Goal: Information Seeking & Learning: Understand process/instructions

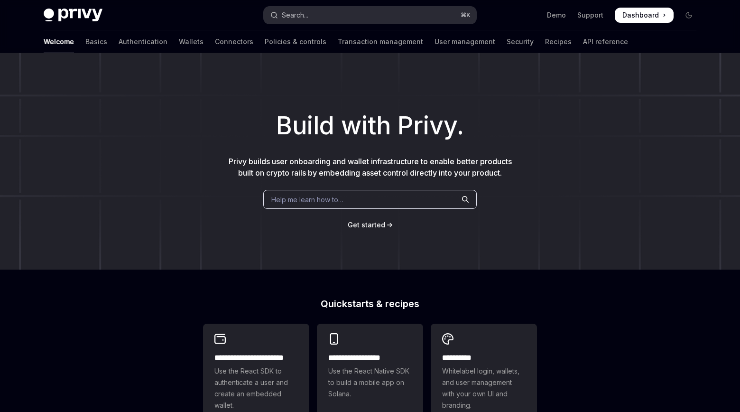
click at [339, 12] on button "Search... ⌘ K" at bounding box center [370, 15] width 212 height 17
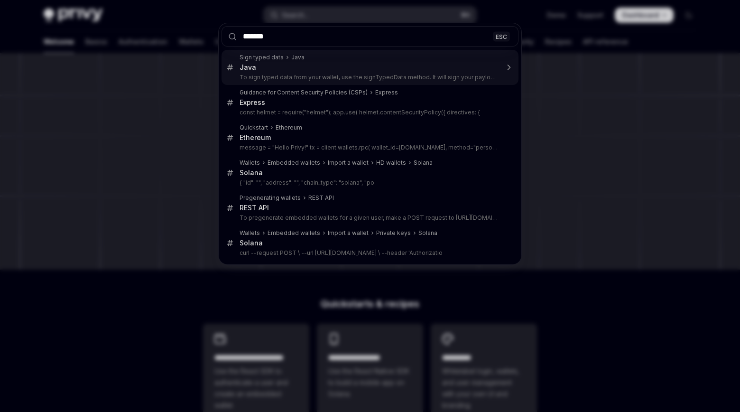
type input "*******"
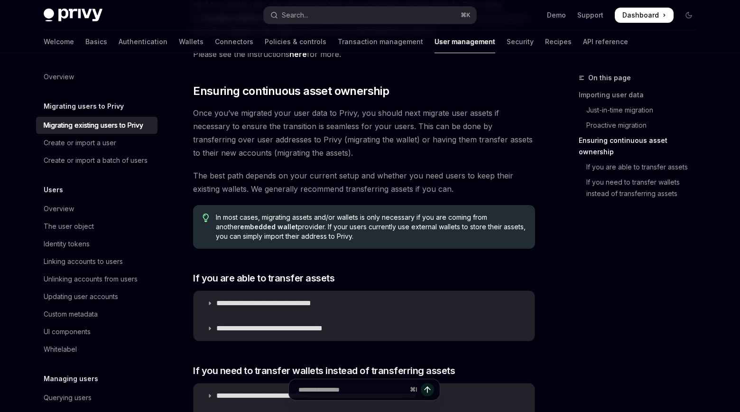
scroll to position [910, 0]
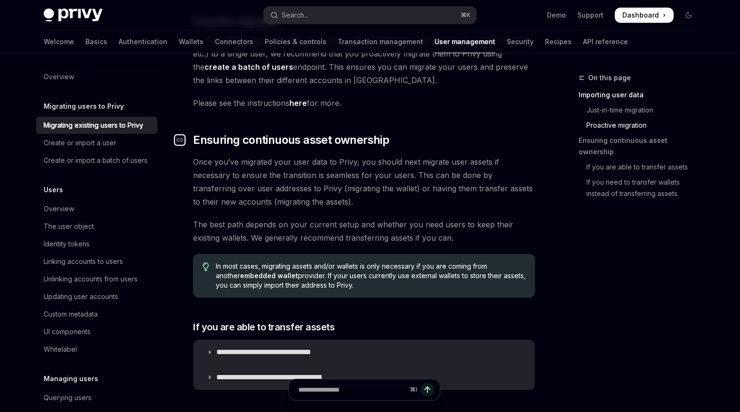
click at [183, 134] on div "Navigate to header" at bounding box center [179, 139] width 11 height 11
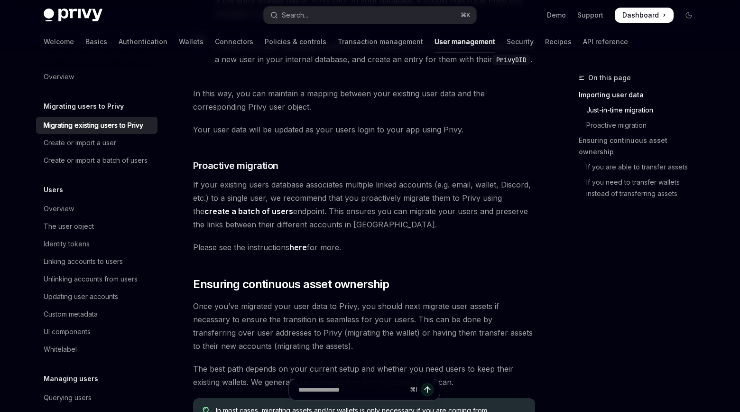
scroll to position [771, 0]
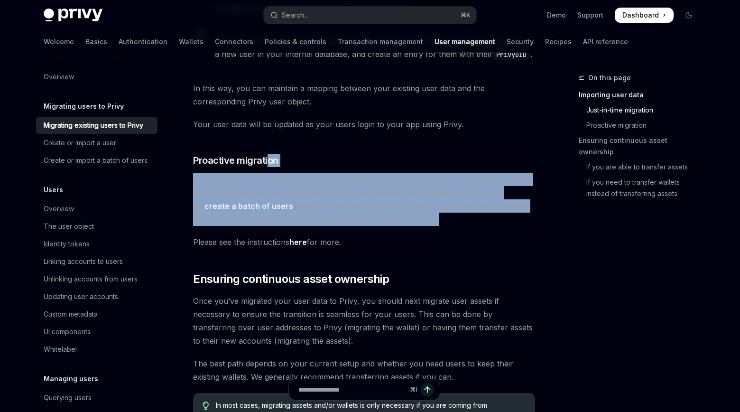
drag, startPoint x: 268, startPoint y: 152, endPoint x: 294, endPoint y: 214, distance: 67.6
click at [294, 214] on div "Privy makes it easy for you to import existing user accounts from your existing…" at bounding box center [364, 5] width 342 height 1315
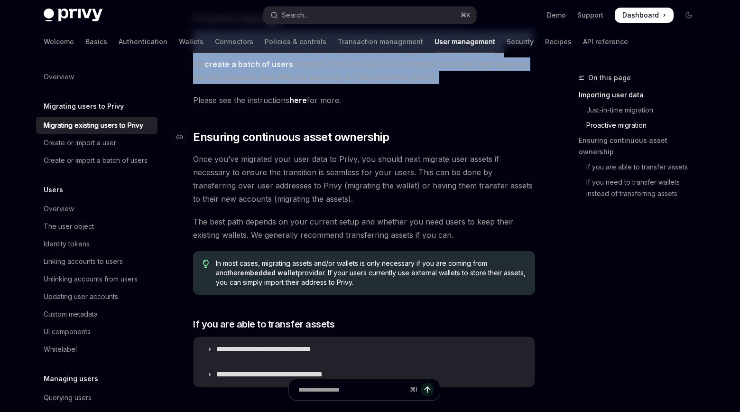
scroll to position [913, 0]
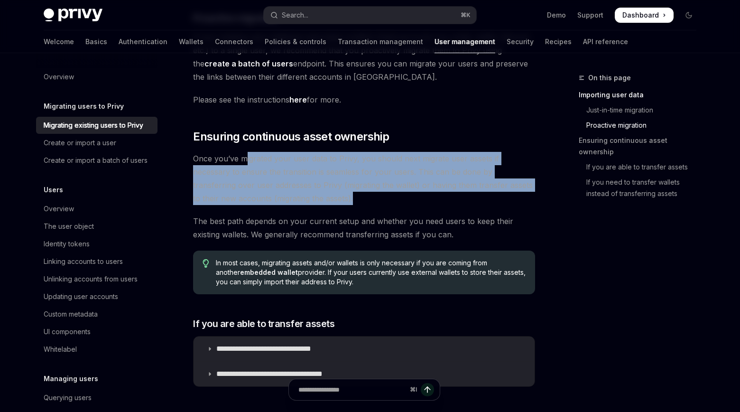
drag, startPoint x: 245, startPoint y: 147, endPoint x: 282, endPoint y: 185, distance: 52.6
click at [283, 185] on span "Once you’ve migrated your user data to Privy, you should next migrate user asse…" at bounding box center [364, 178] width 342 height 53
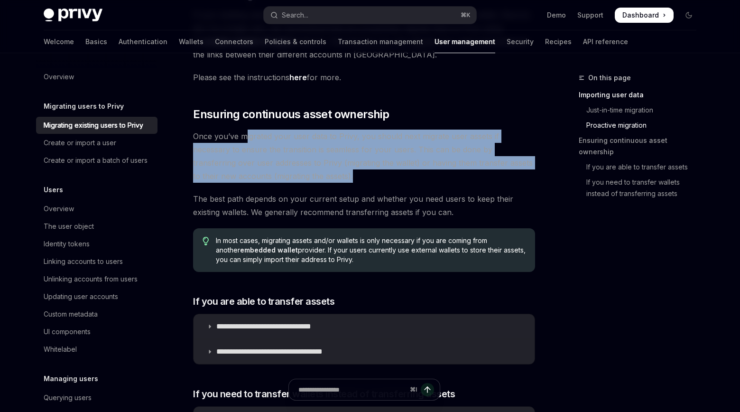
scroll to position [936, 0]
click at [373, 165] on span "Once you’ve migrated your user data to Privy, you should next migrate user asse…" at bounding box center [364, 155] width 342 height 53
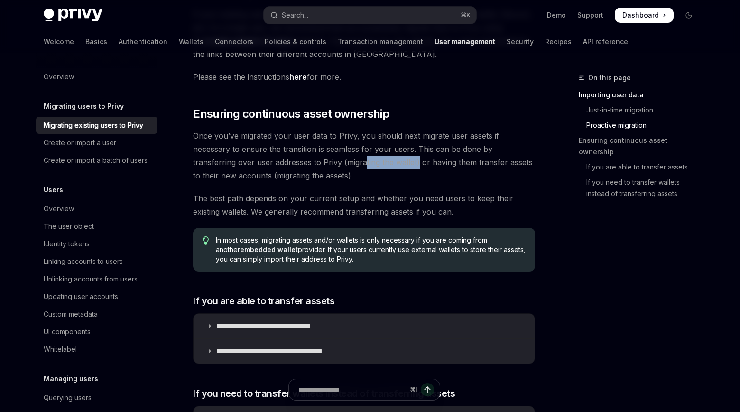
drag, startPoint x: 285, startPoint y: 149, endPoint x: 336, endPoint y: 148, distance: 50.7
click at [336, 149] on span "Once you’ve migrated your user data to Privy, you should next migrate user asse…" at bounding box center [364, 155] width 342 height 53
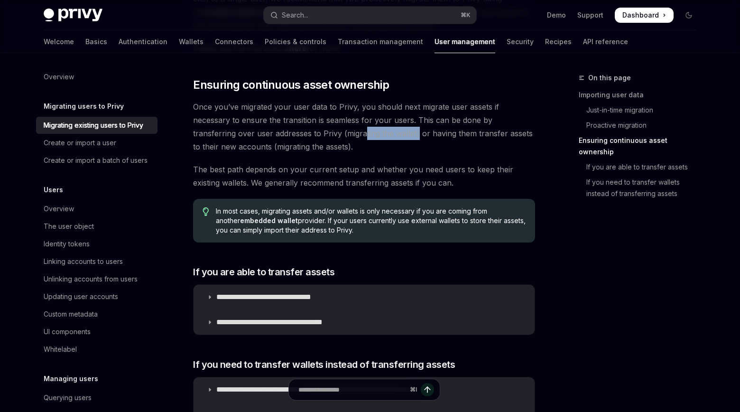
scroll to position [966, 0]
click at [312, 115] on span "Once you’ve migrated your user data to Privy, you should next migrate user asse…" at bounding box center [364, 126] width 342 height 53
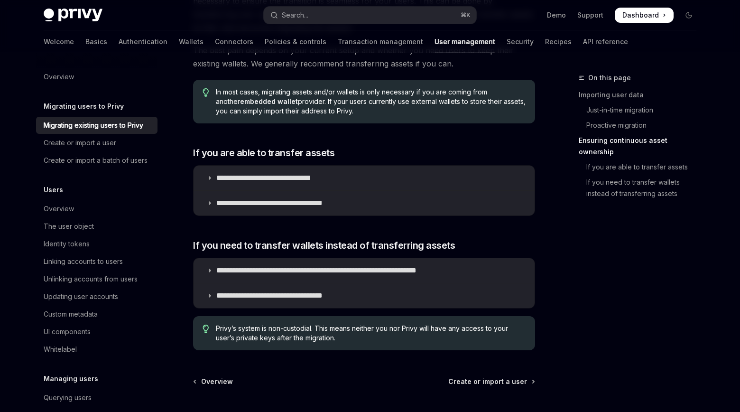
scroll to position [1084, 0]
click at [209, 197] on summary "**********" at bounding box center [363, 203] width 341 height 25
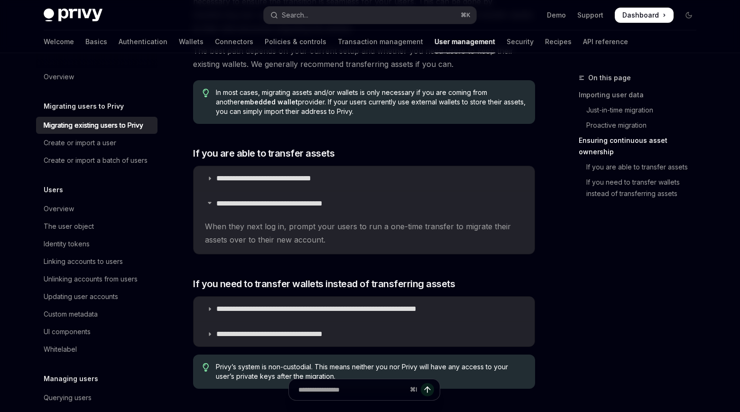
click at [249, 220] on span "When they next log in, prompt your users to run a one-time transfer to migrate …" at bounding box center [364, 233] width 318 height 27
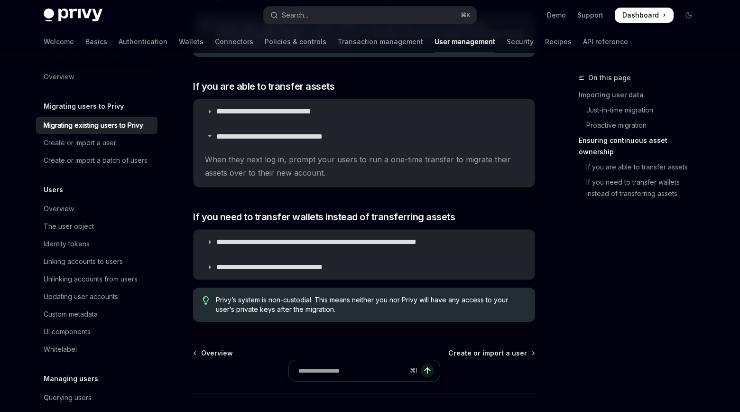
scroll to position [1172, 0]
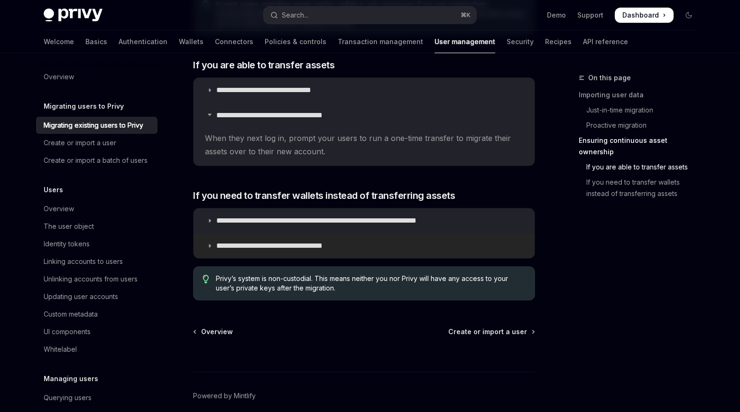
click at [232, 239] on summary "**********" at bounding box center [363, 245] width 341 height 25
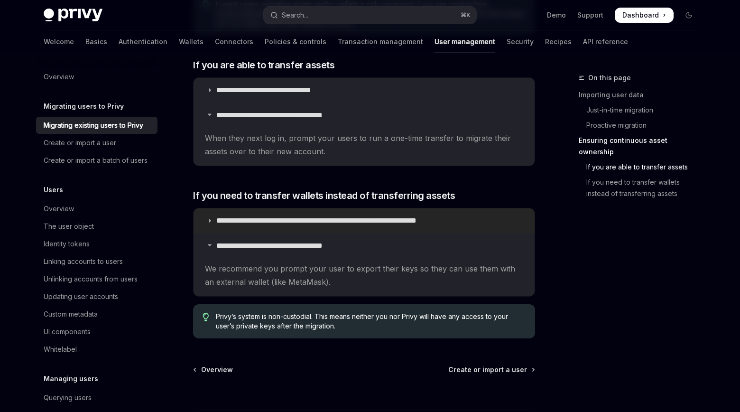
click at [254, 216] on p "**********" at bounding box center [347, 220] width 262 height 9
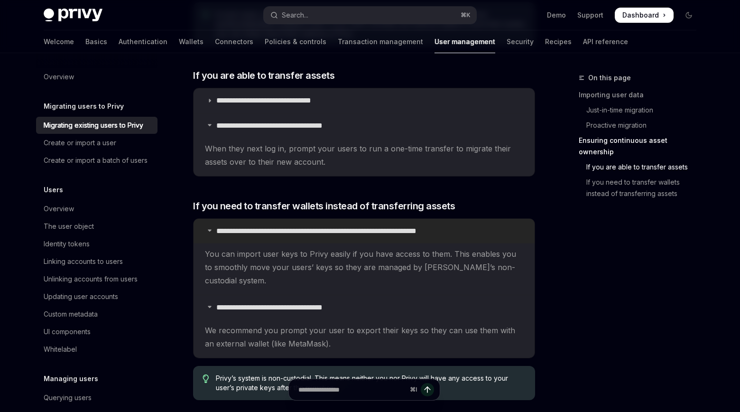
scroll to position [1160, 0]
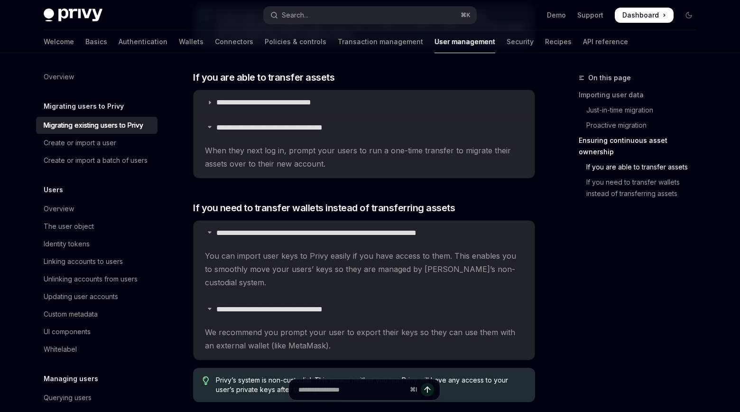
click at [287, 249] on span "You can import user keys to Privy easily if you have access to them. This enabl…" at bounding box center [364, 269] width 318 height 40
drag, startPoint x: 228, startPoint y: 240, endPoint x: 303, endPoint y: 240, distance: 74.9
click at [304, 249] on span "You can import user keys to Privy easily if you have access to them. This enabl…" at bounding box center [364, 269] width 318 height 40
click at [303, 249] on span "You can import user keys to Privy easily if you have access to them. This enabl…" at bounding box center [364, 269] width 318 height 40
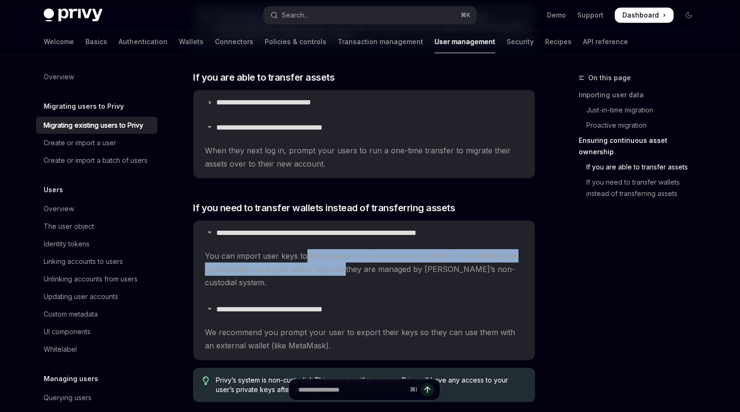
drag, startPoint x: 303, startPoint y: 240, endPoint x: 333, endPoint y: 249, distance: 31.2
click at [333, 250] on span "You can import user keys to Privy easily if you have access to them. This enabl…" at bounding box center [364, 269] width 318 height 40
click at [333, 249] on span "You can import user keys to Privy easily if you have access to them. This enabl…" at bounding box center [364, 269] width 318 height 40
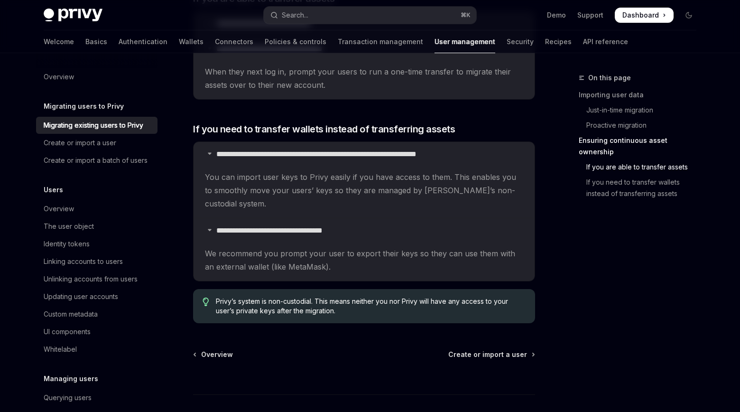
scroll to position [1240, 0]
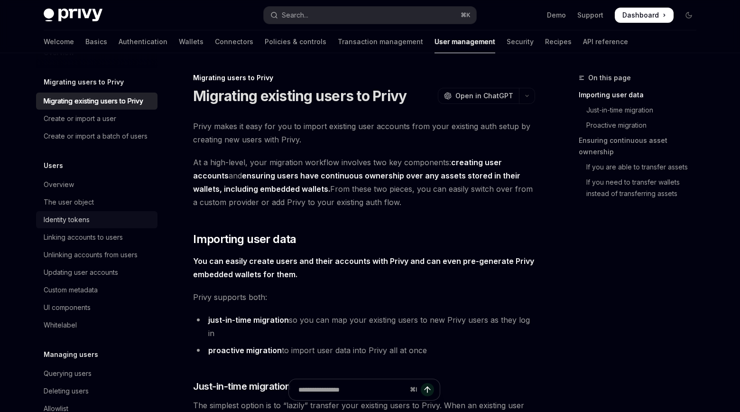
scroll to position [29, 0]
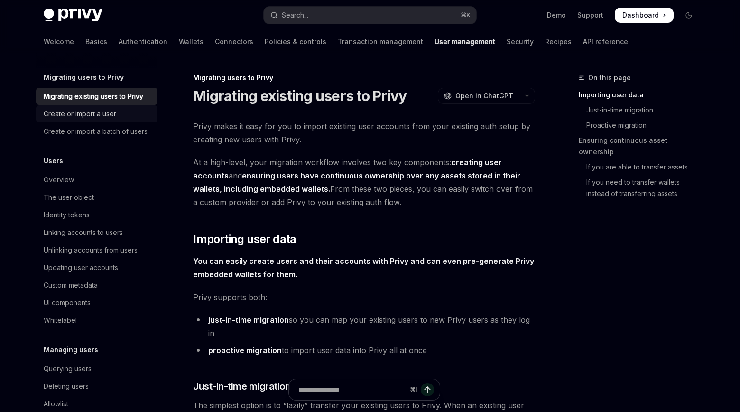
click at [112, 113] on div "Create or import a user" at bounding box center [80, 113] width 73 height 11
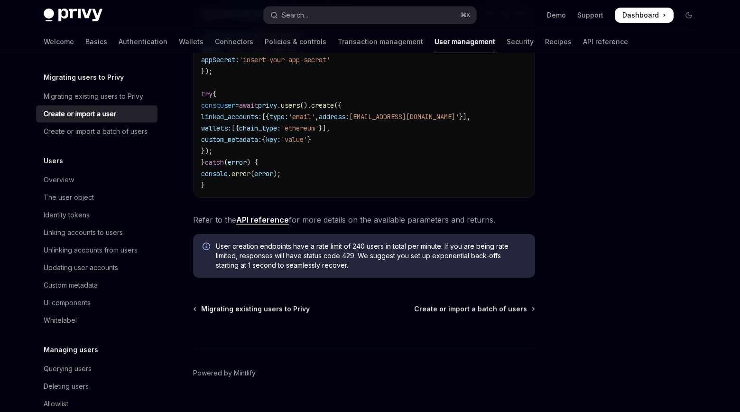
scroll to position [279, 0]
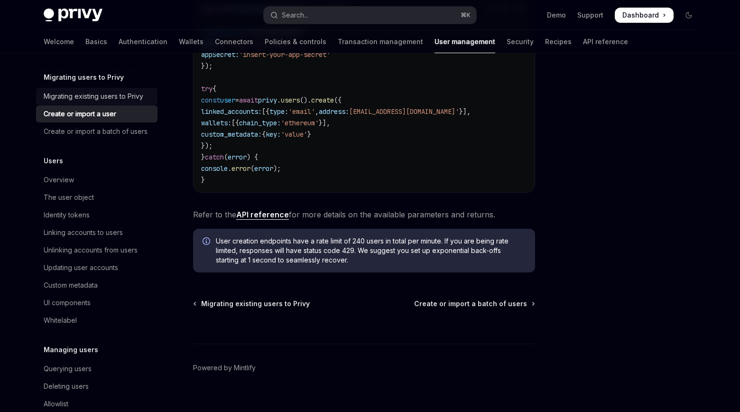
click at [118, 92] on div "Migrating existing users to Privy" at bounding box center [94, 96] width 100 height 11
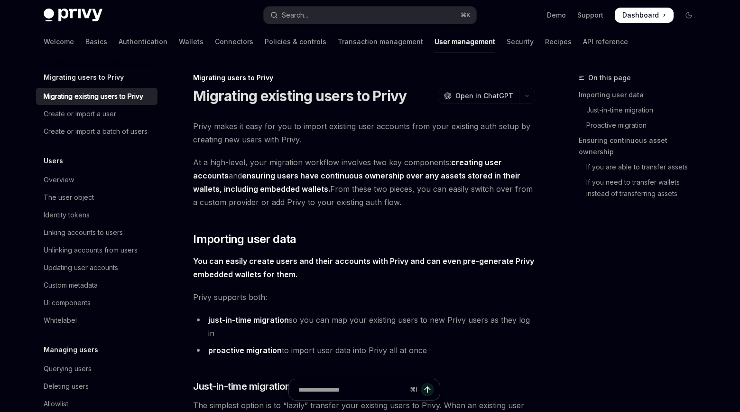
type textarea "*"
